Goal: Information Seeking & Learning: Learn about a topic

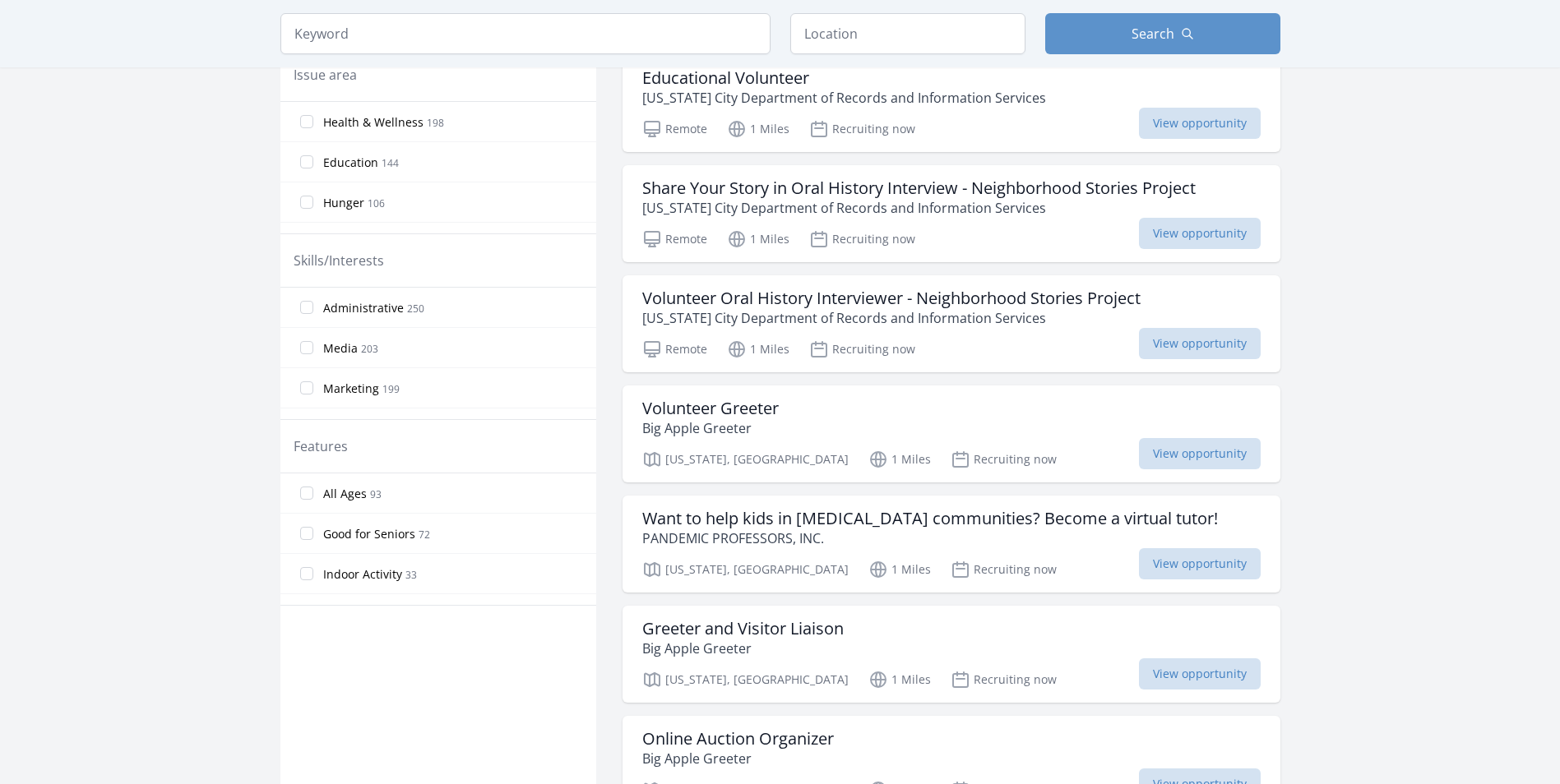
scroll to position [575, 0]
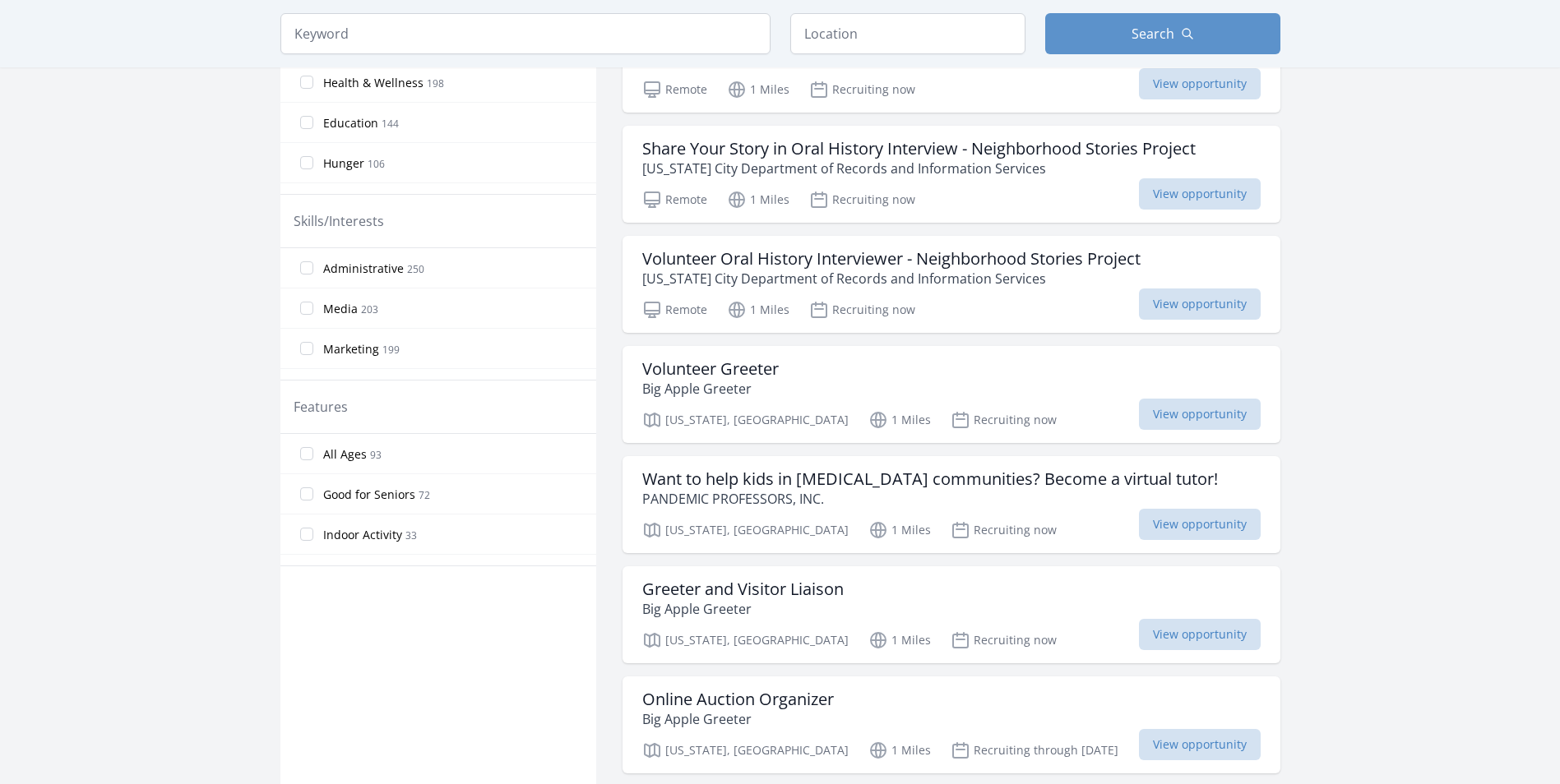
click at [318, 536] on label "Indoor Activity 33" at bounding box center [437, 534] width 315 height 32
click at [314, 536] on input "Indoor Activity 33" at bounding box center [307, 534] width 13 height 13
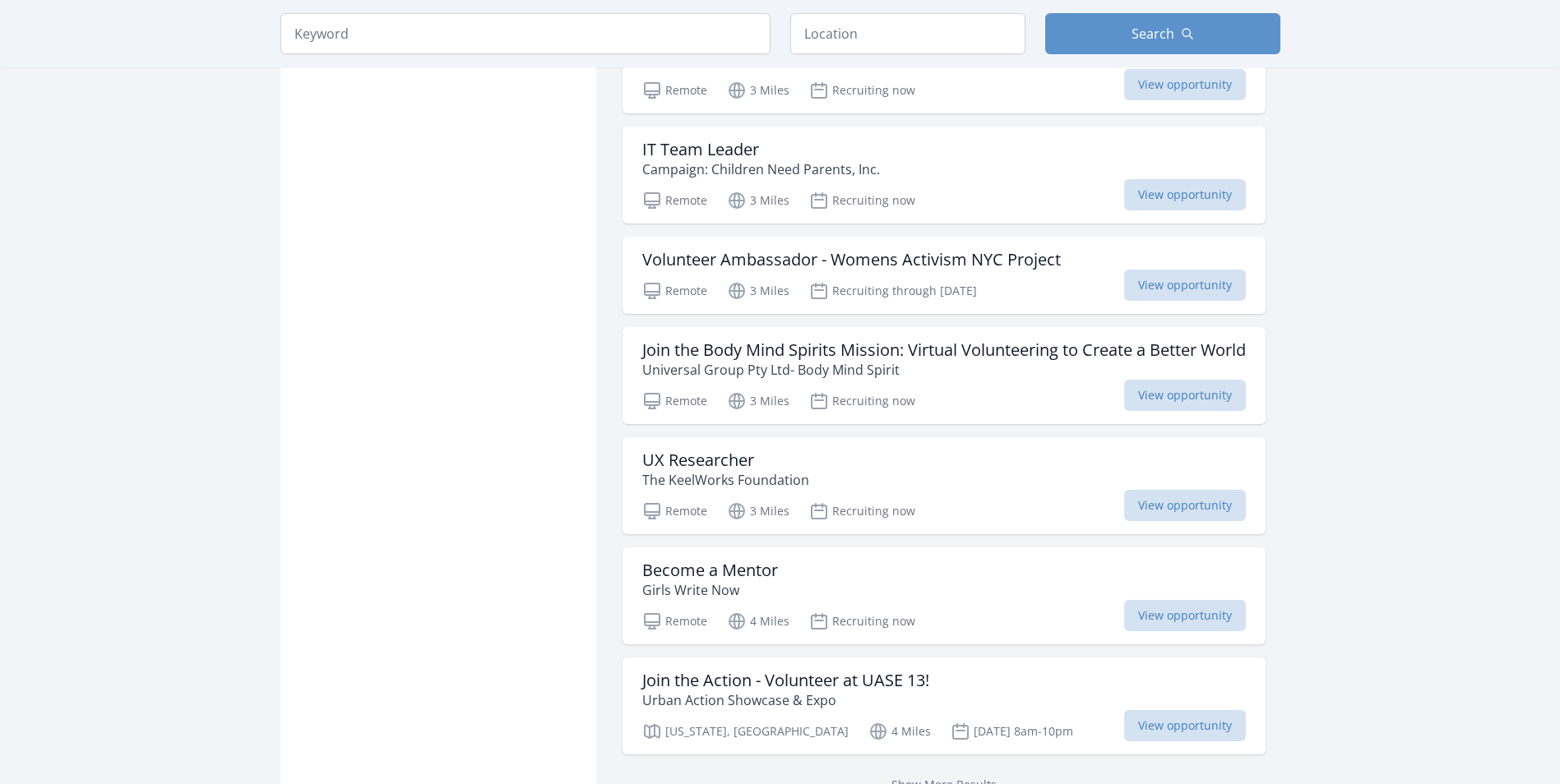
scroll to position [1644, 0]
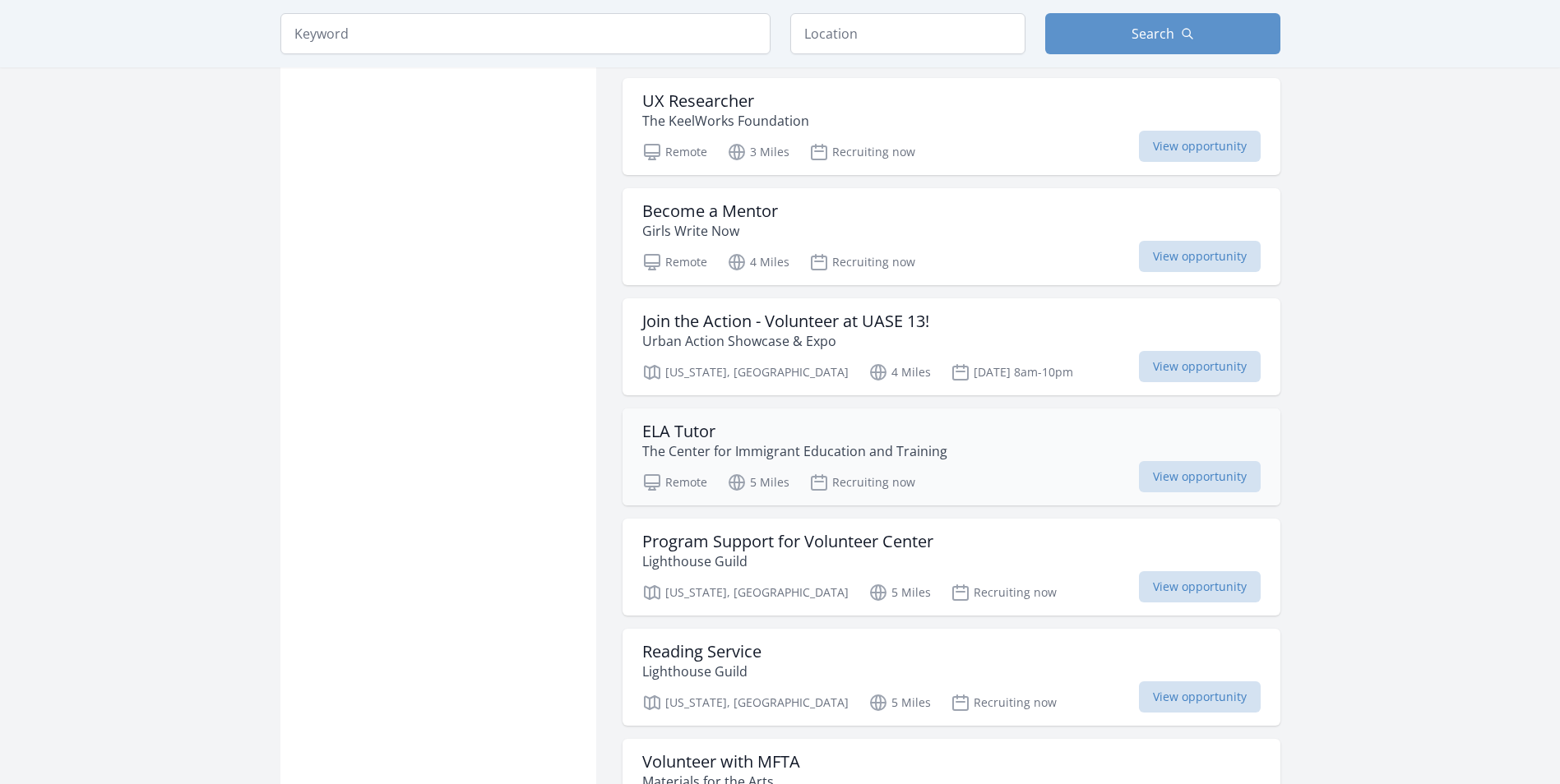
scroll to position [1890, 0]
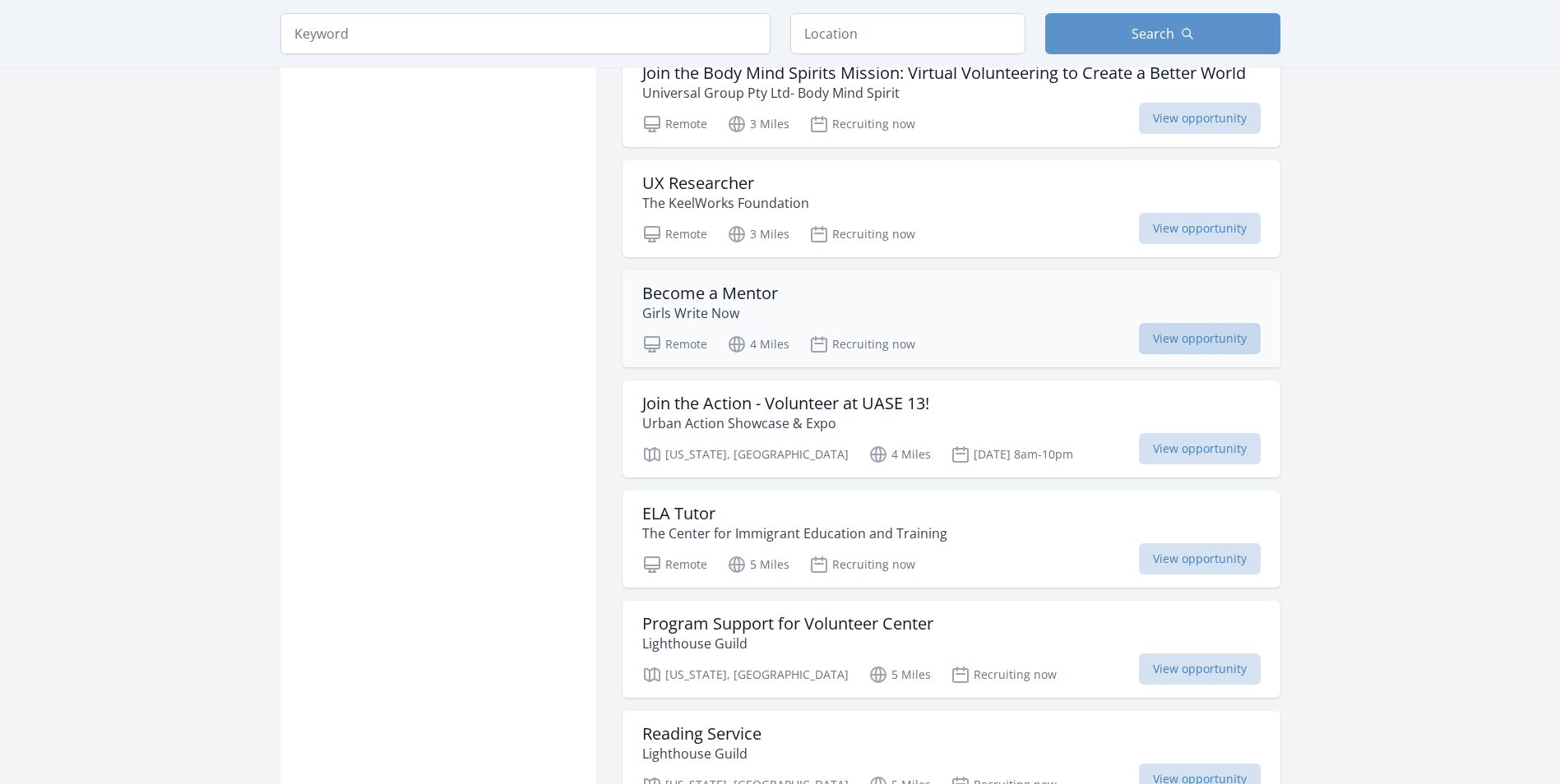
click at [1162, 339] on span "View opportunity" at bounding box center [1199, 339] width 122 height 32
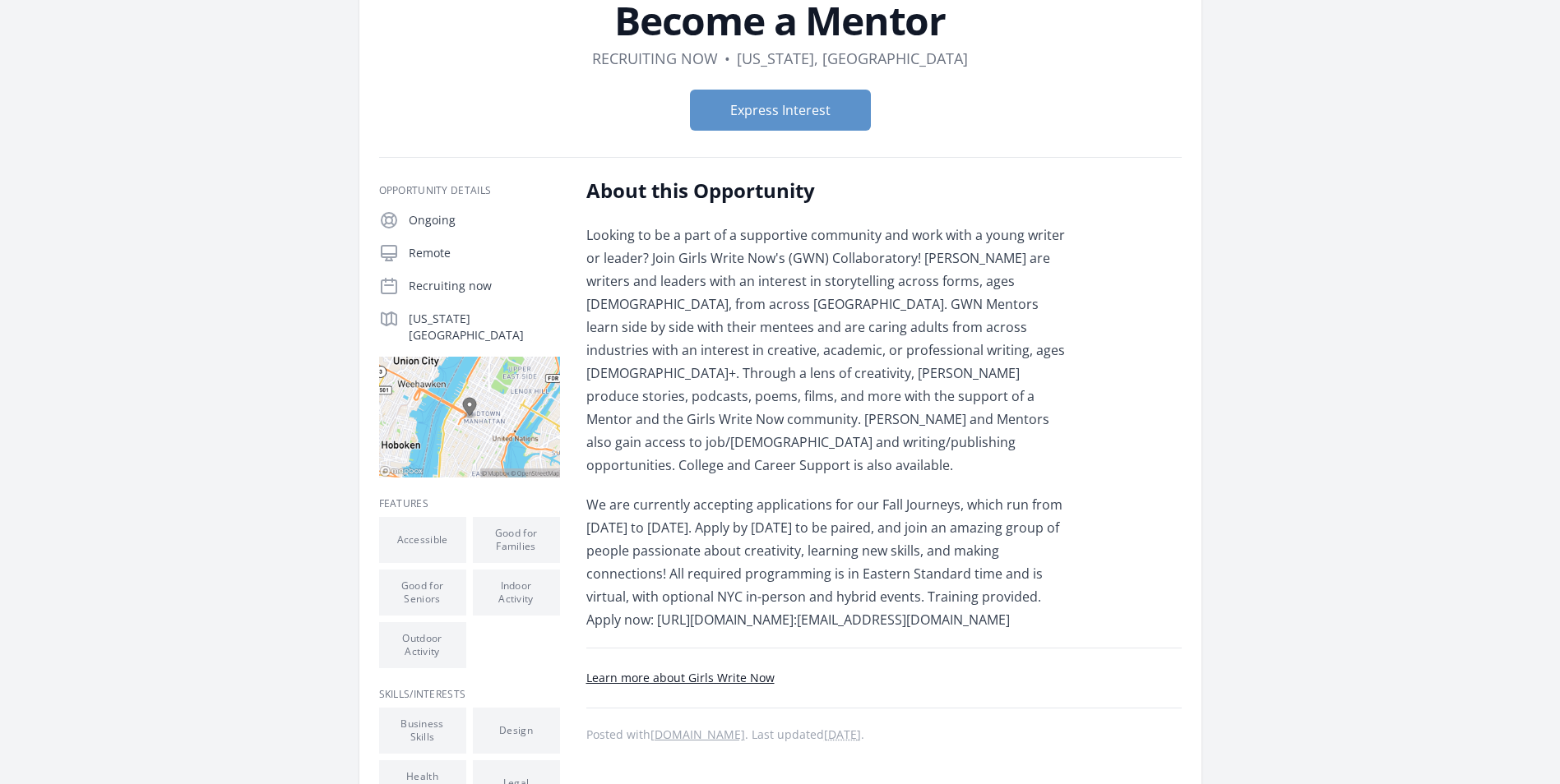
scroll to position [83, 0]
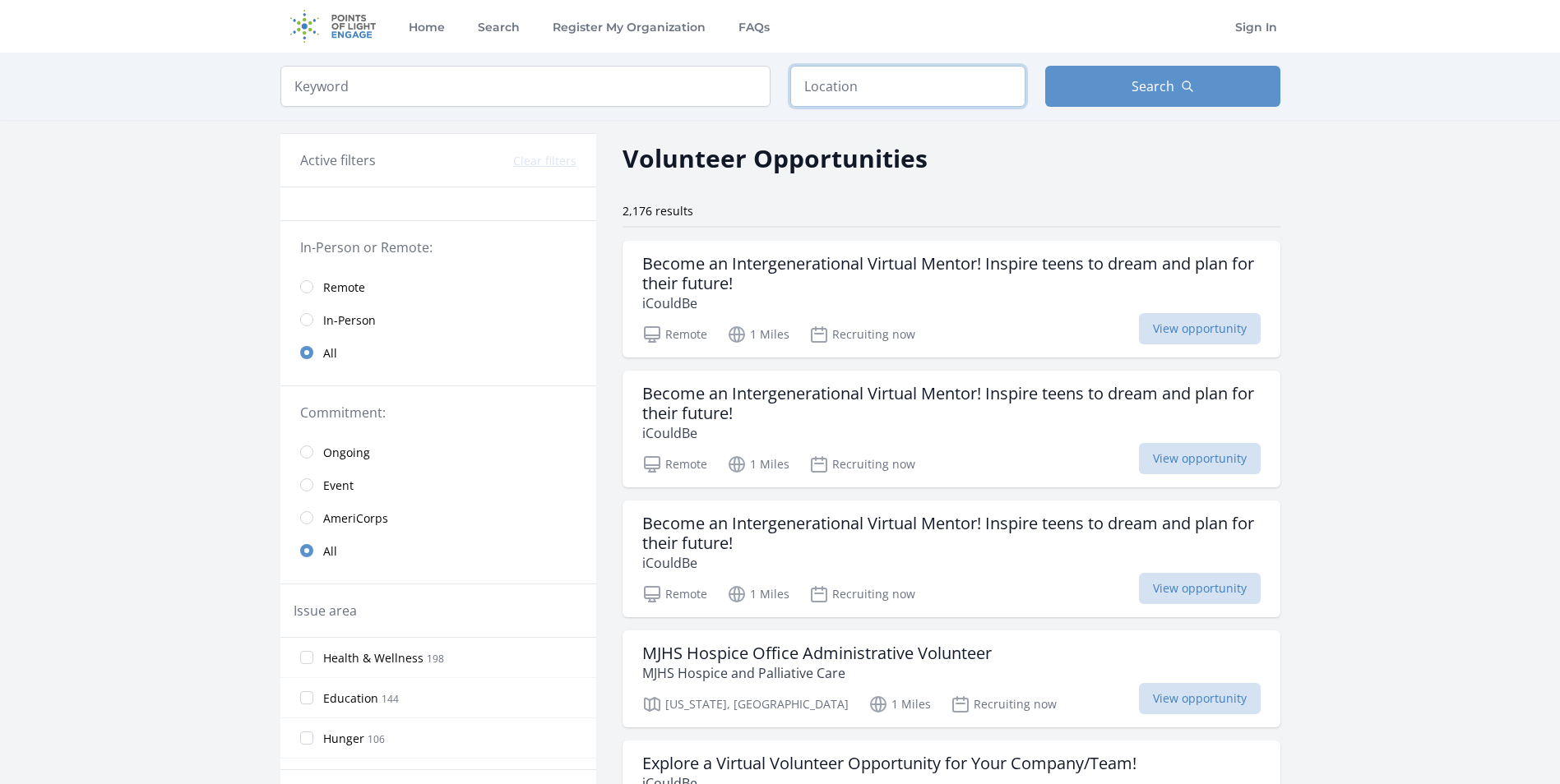
click at [865, 97] on input "text" at bounding box center [908, 86] width 235 height 41
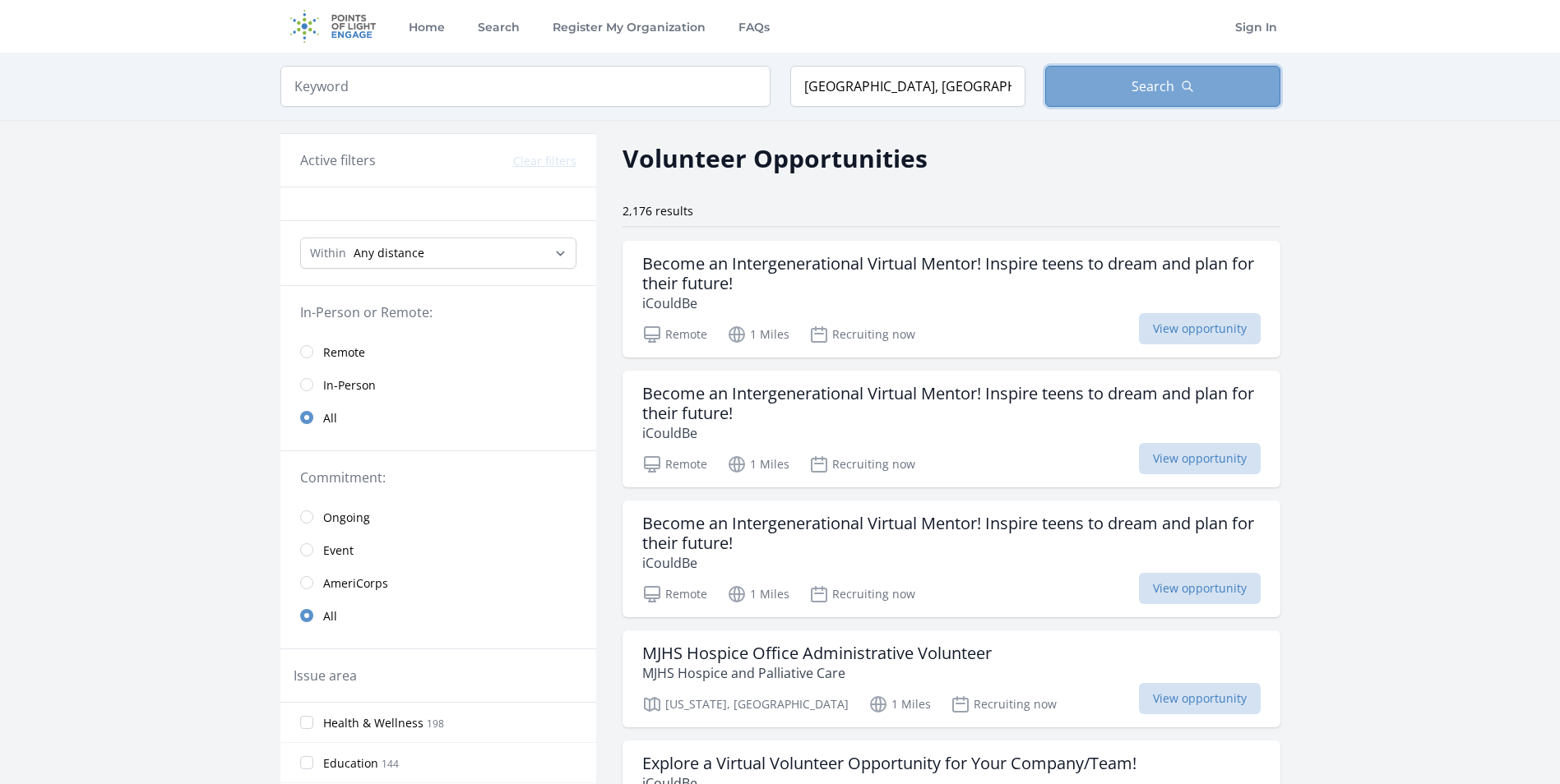
click at [1100, 86] on button "Search" at bounding box center [1163, 86] width 235 height 41
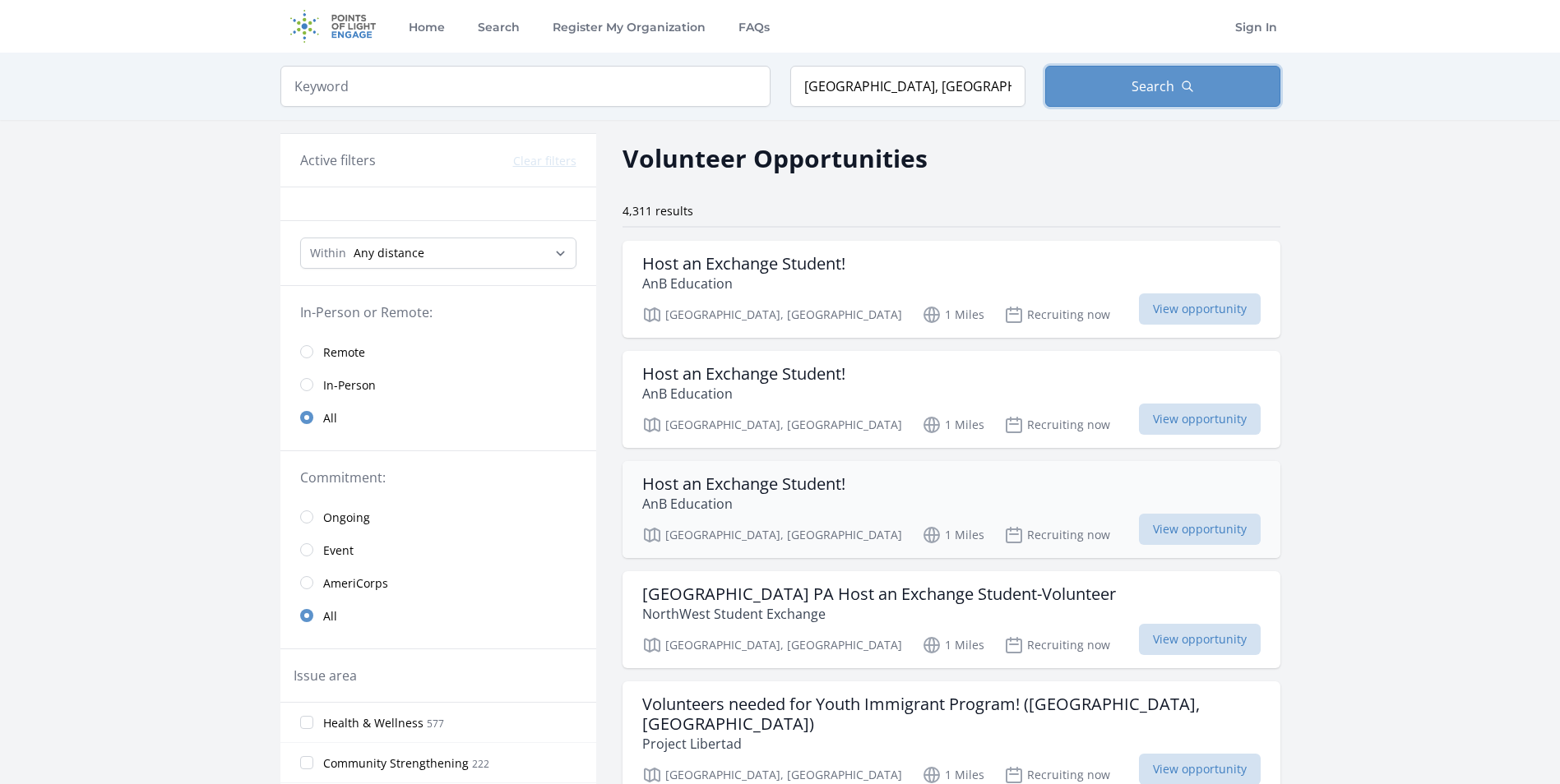
scroll to position [83, 0]
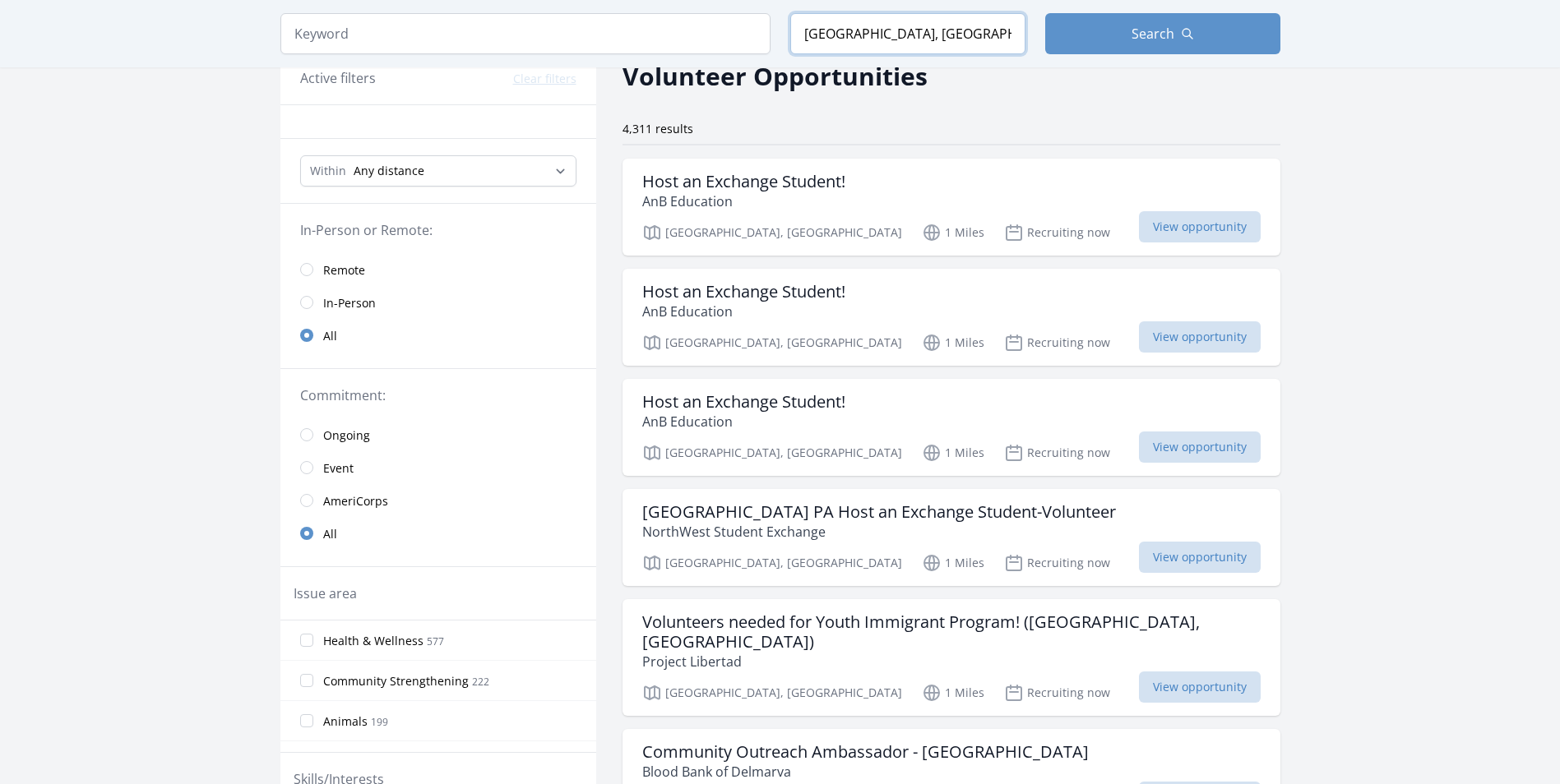
click at [876, 38] on input "Kennett Square, PA 19348, USA" at bounding box center [908, 33] width 235 height 41
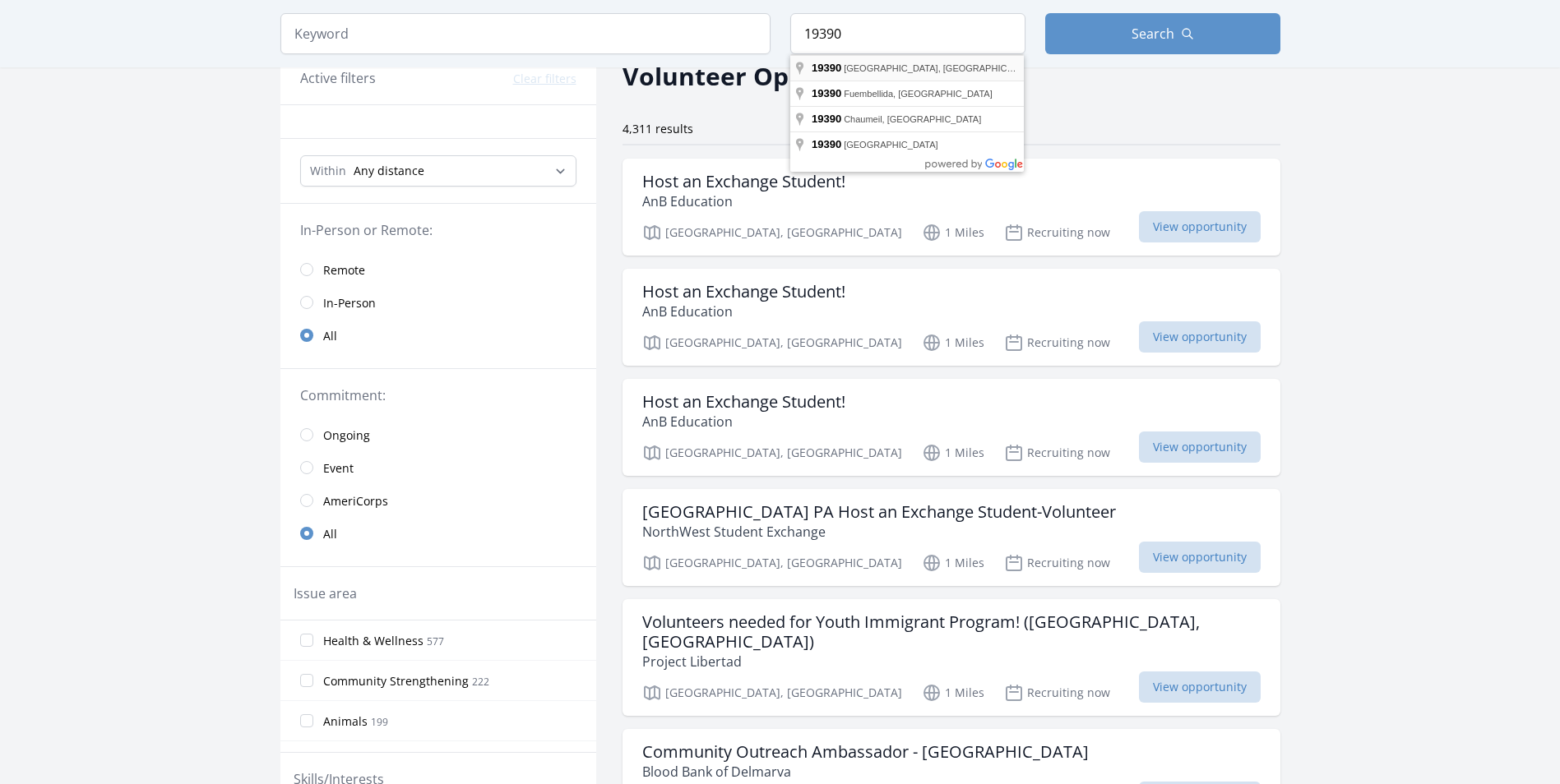
type input "Chatham, PA 19390, USA"
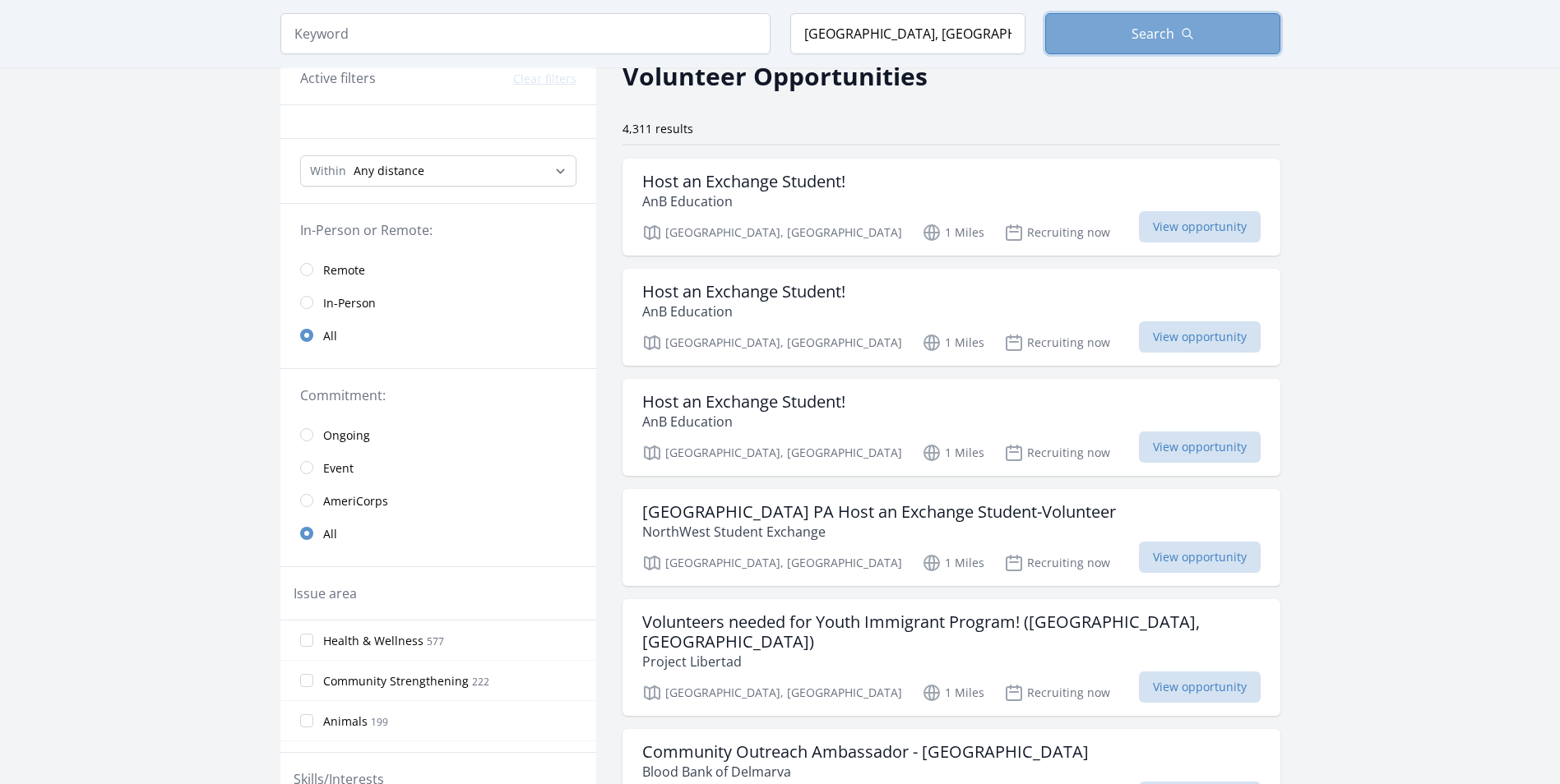
click at [1105, 27] on button "Search" at bounding box center [1163, 33] width 235 height 41
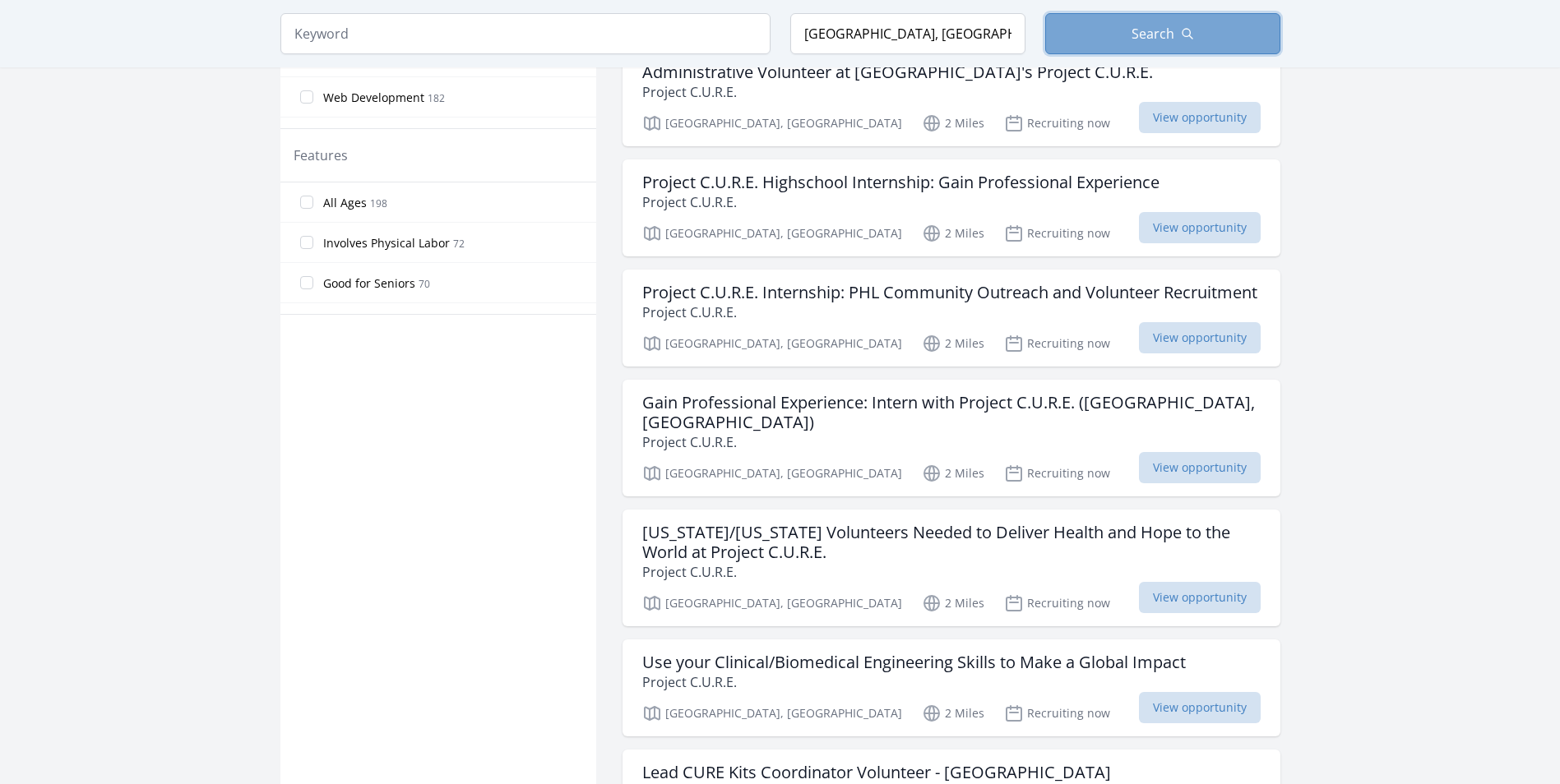
scroll to position [904, 0]
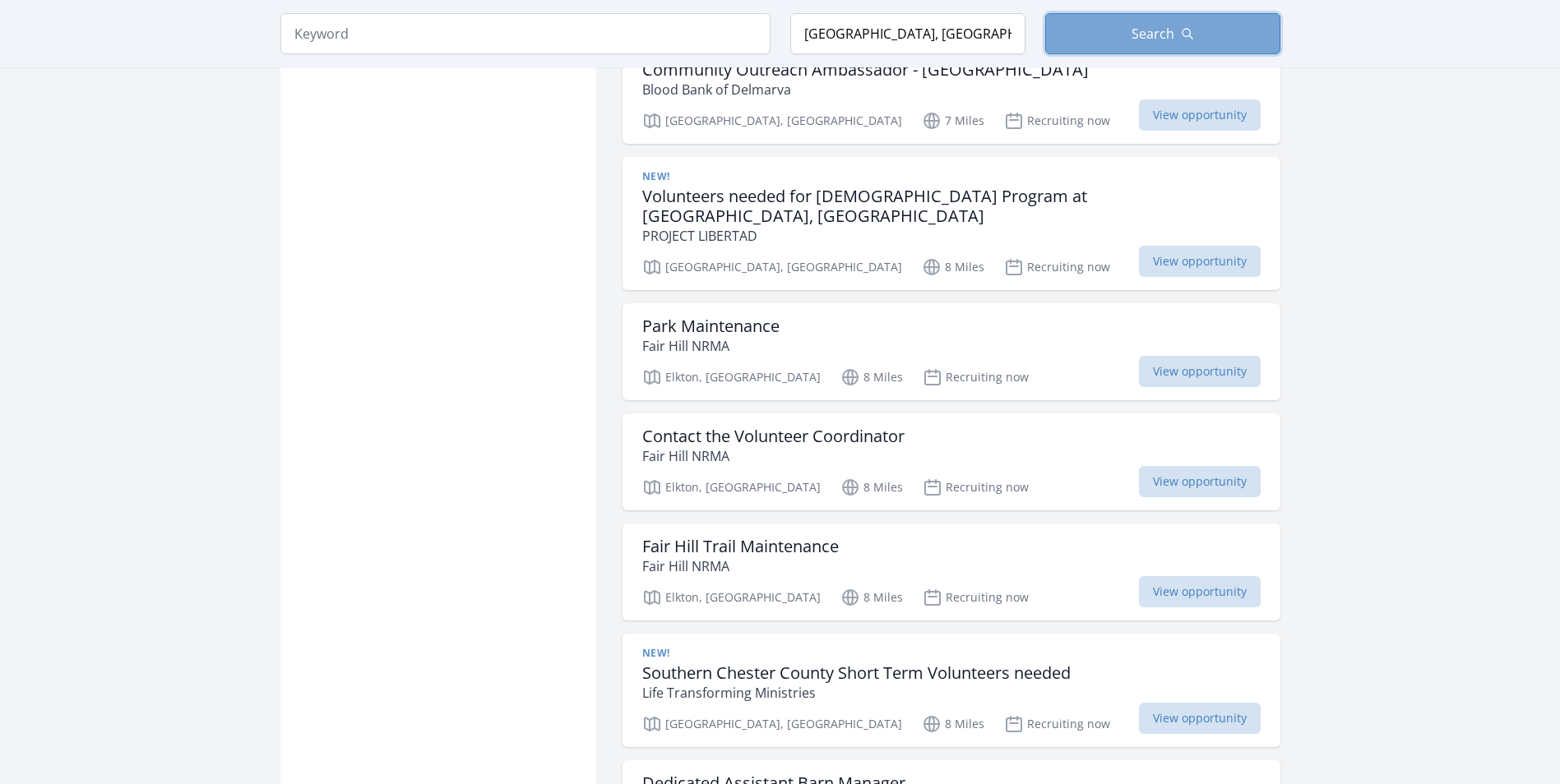
scroll to position [3862, 0]
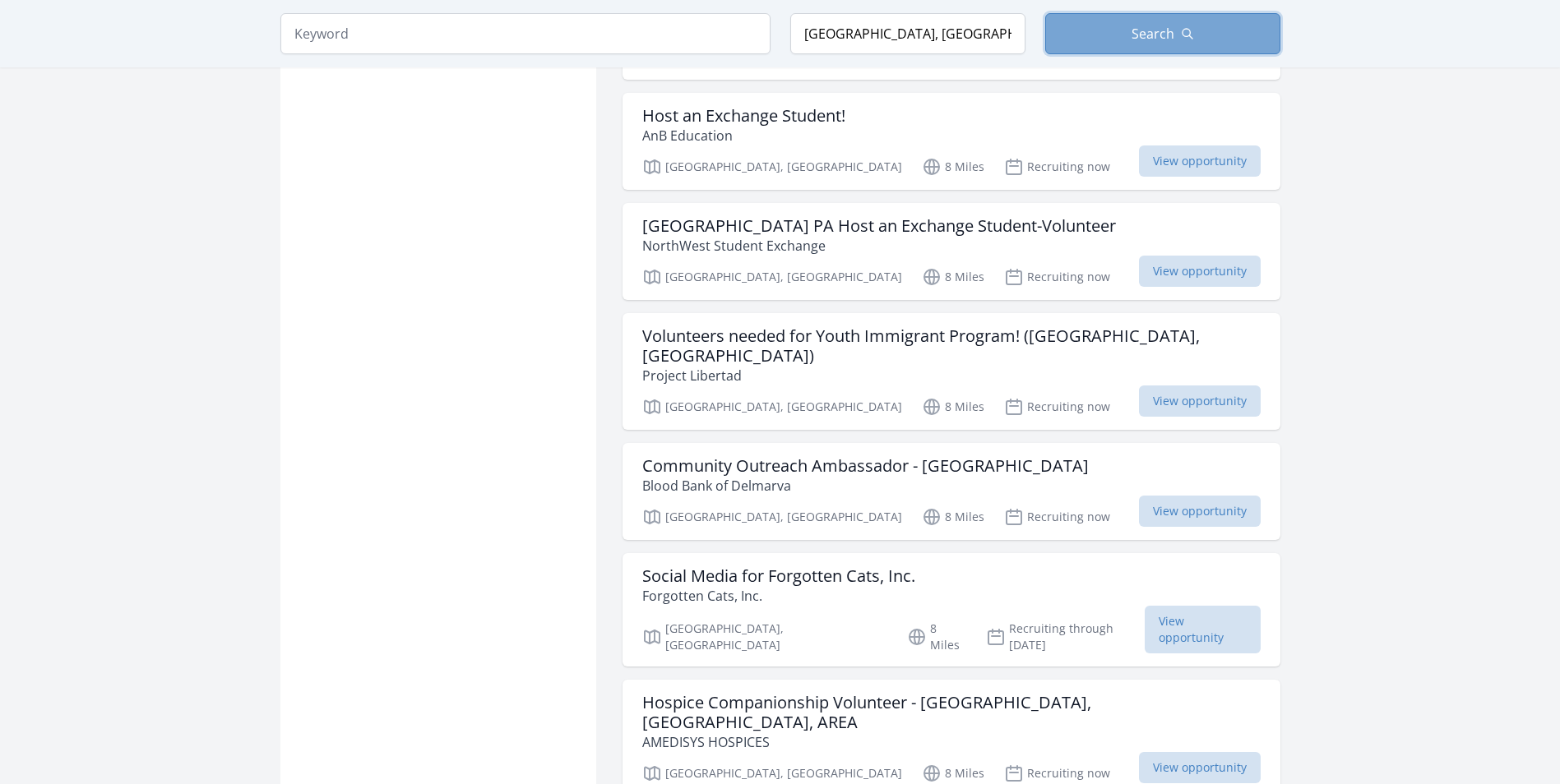
scroll to position [4849, 0]
